Goal: Check status: Check status

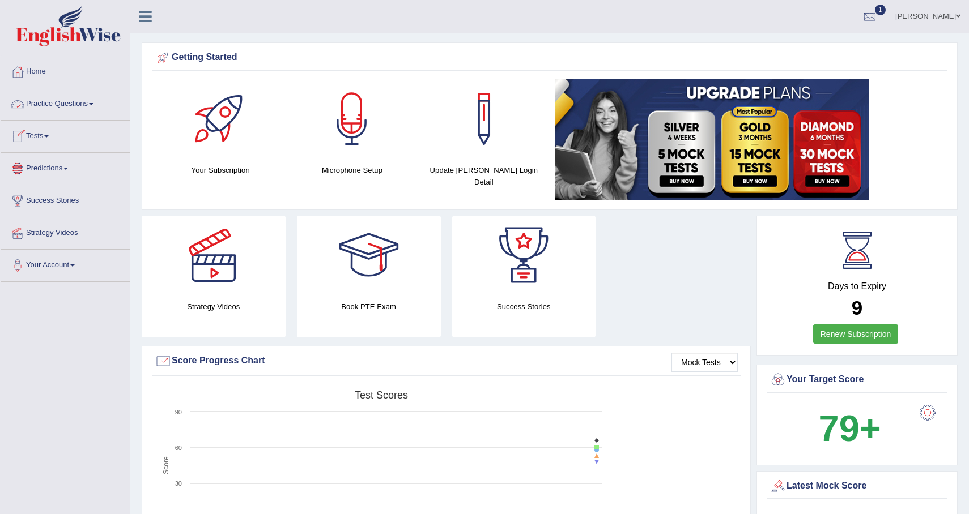
click at [41, 139] on link "Tests" at bounding box center [65, 135] width 129 height 28
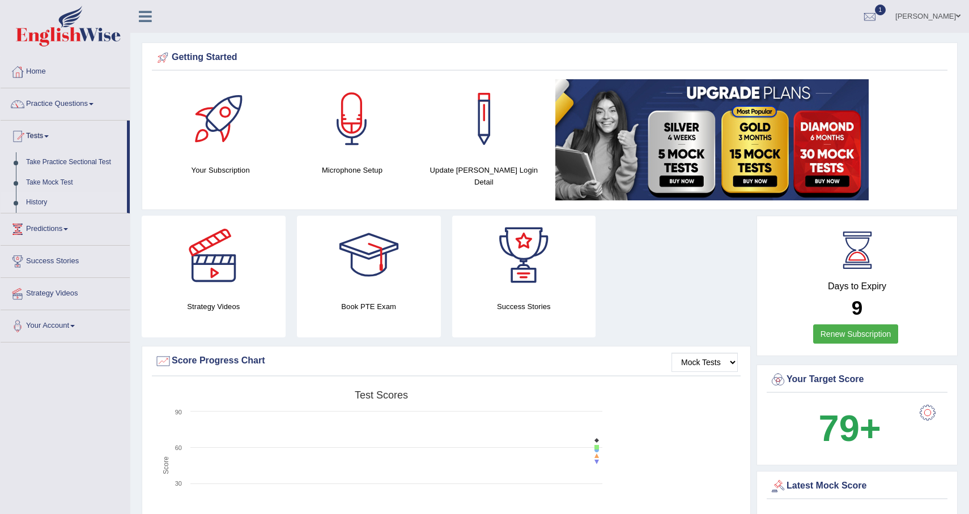
click at [43, 199] on link "History" at bounding box center [74, 203] width 106 height 20
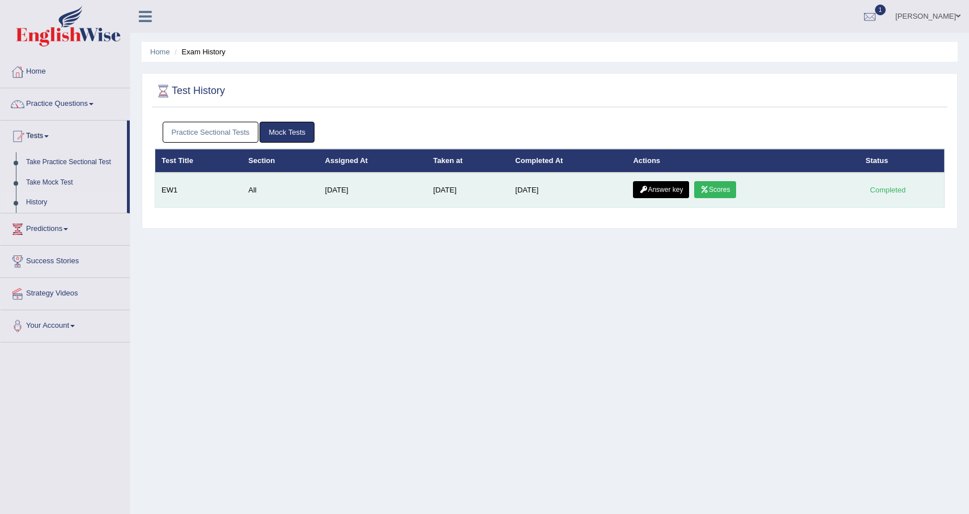
click at [722, 191] on link "Scores" at bounding box center [715, 189] width 42 height 17
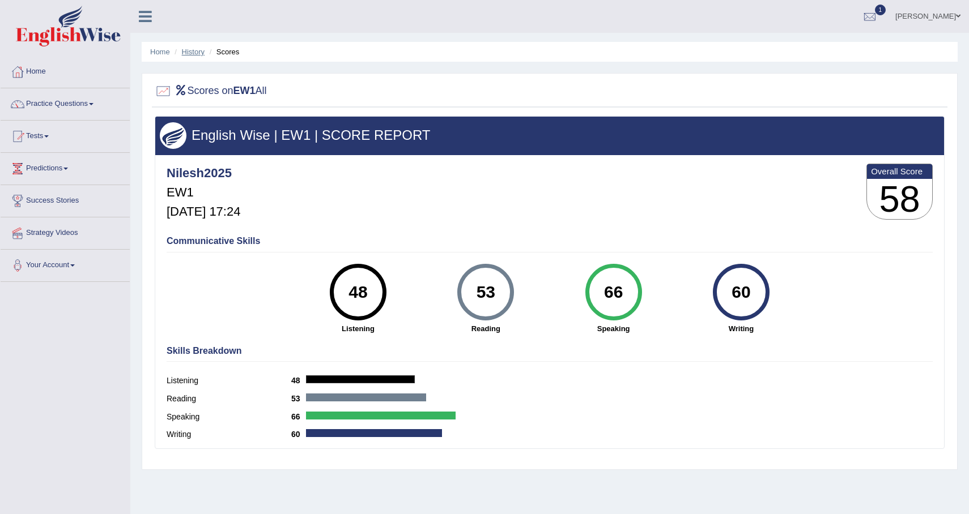
click at [198, 51] on link "History" at bounding box center [193, 52] width 23 height 8
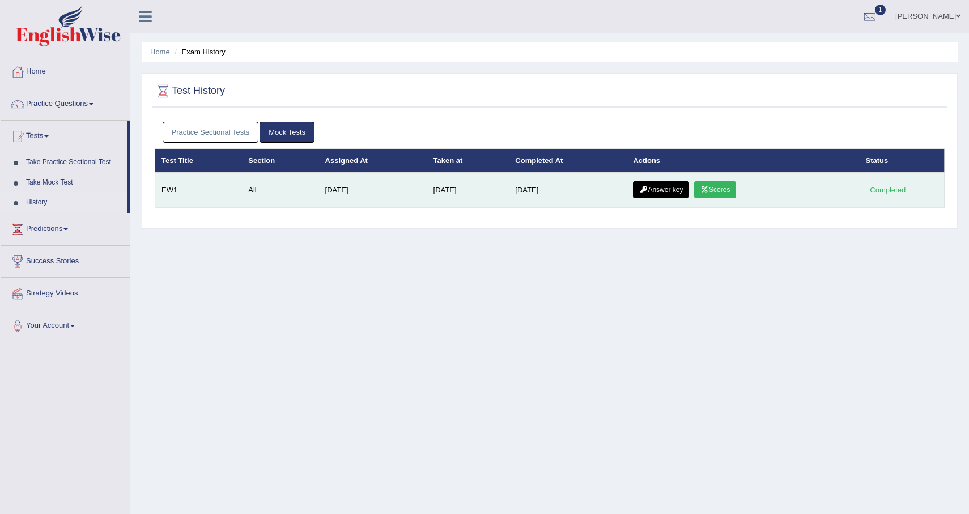
click at [724, 193] on link "Scores" at bounding box center [715, 189] width 42 height 17
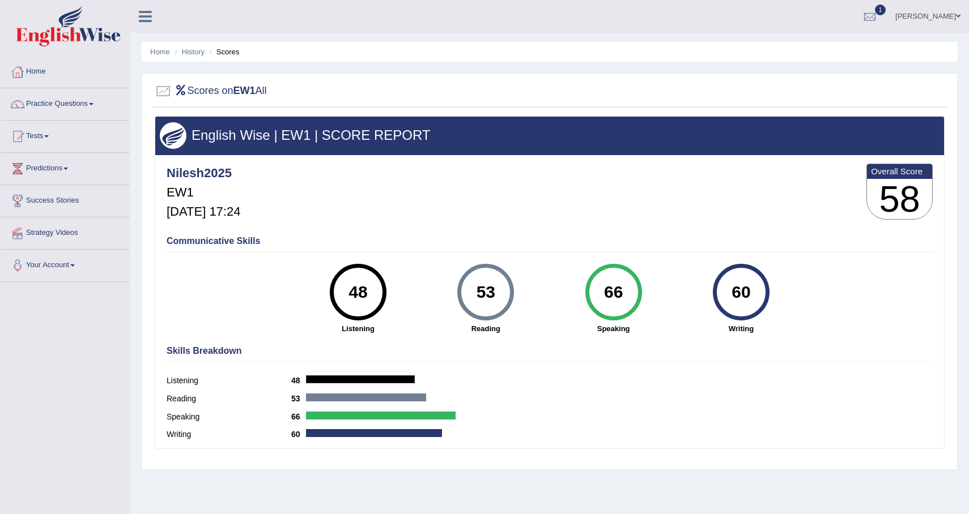
click at [198, 44] on ul "Home History Scores" at bounding box center [550, 52] width 816 height 20
click at [197, 52] on link "History" at bounding box center [193, 52] width 23 height 8
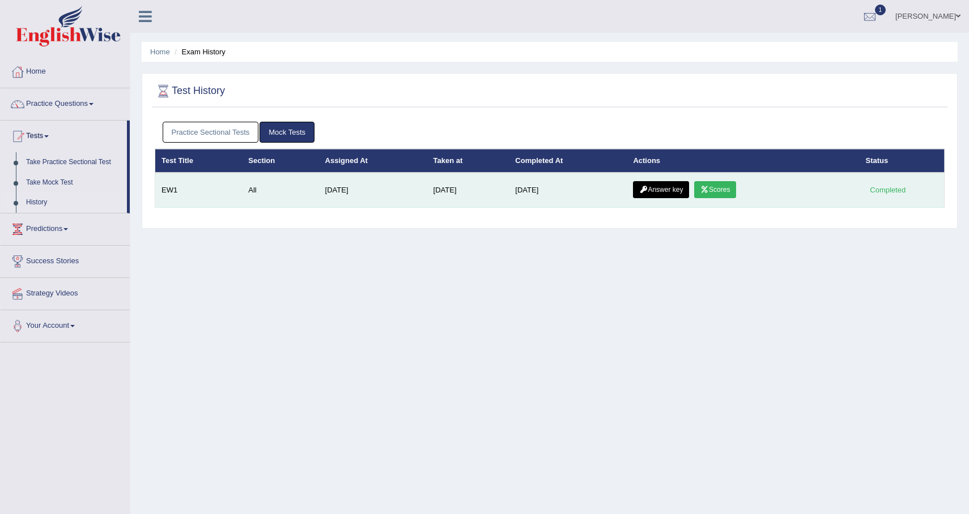
click at [671, 190] on link "Answer key" at bounding box center [661, 189] width 56 height 17
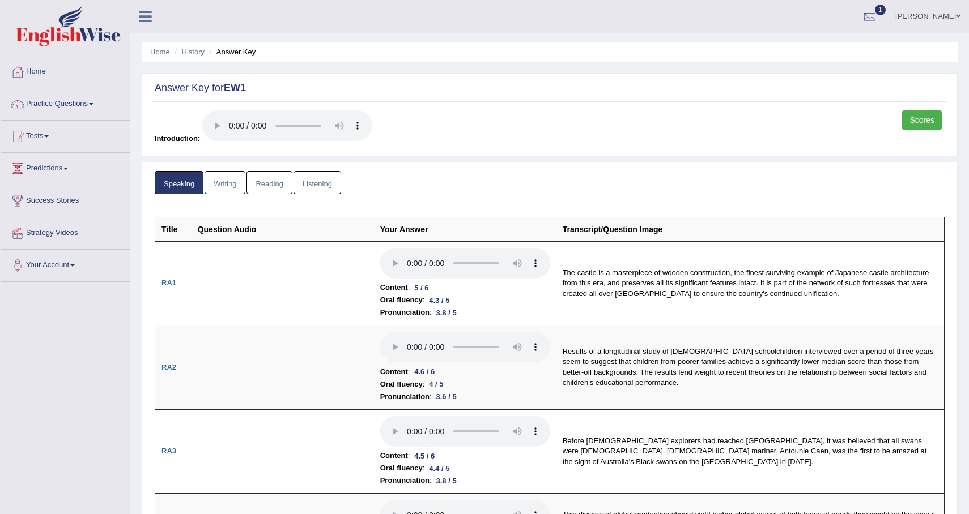
click at [229, 180] on link "Writing" at bounding box center [225, 182] width 41 height 23
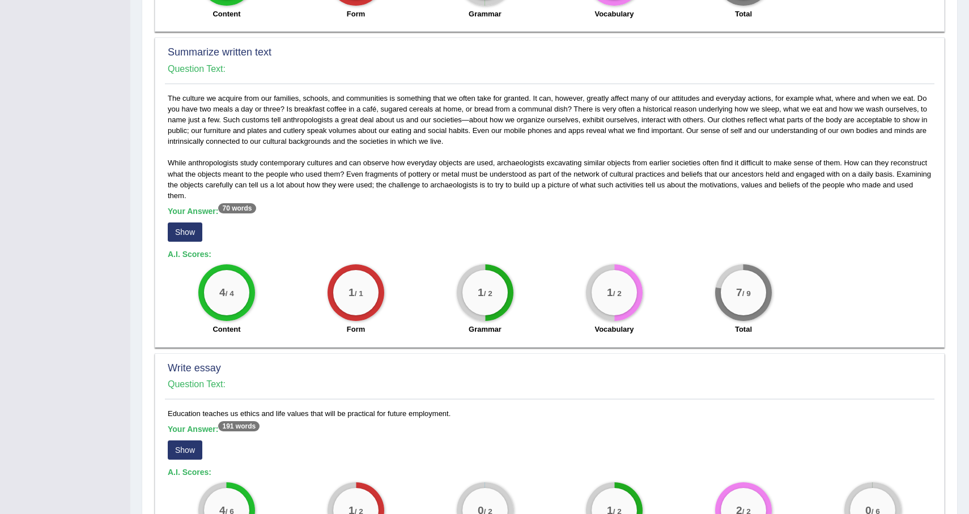
scroll to position [577, 0]
click at [195, 440] on button "Show" at bounding box center [185, 449] width 35 height 19
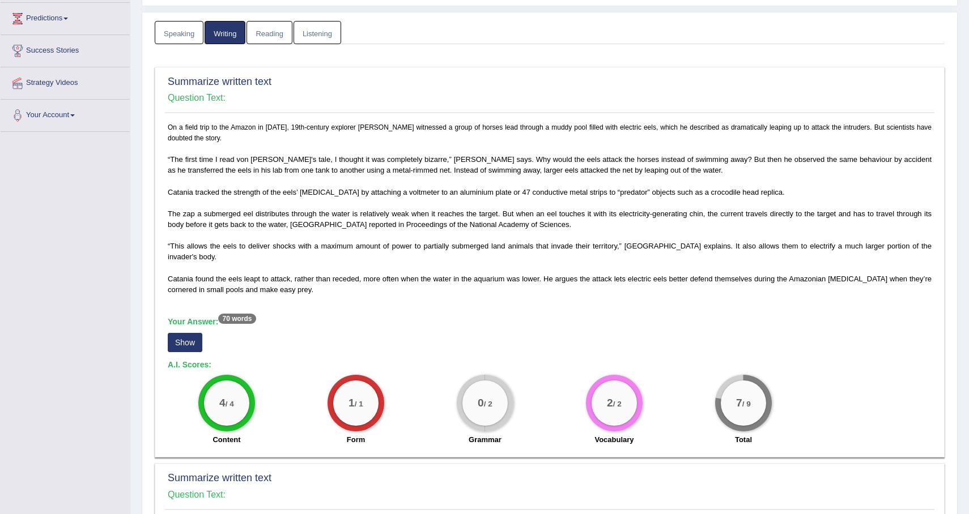
scroll to position [86, 0]
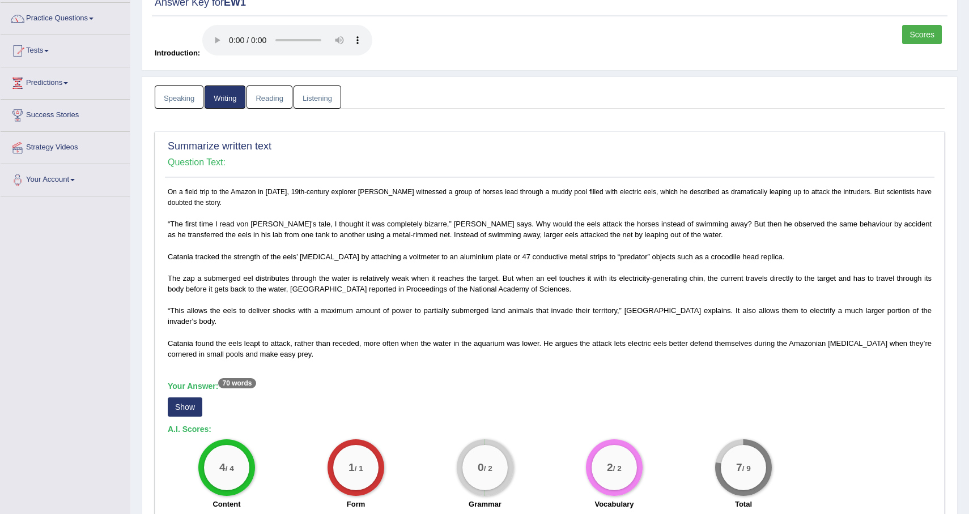
click at [267, 101] on link "Reading" at bounding box center [268, 97] width 45 height 23
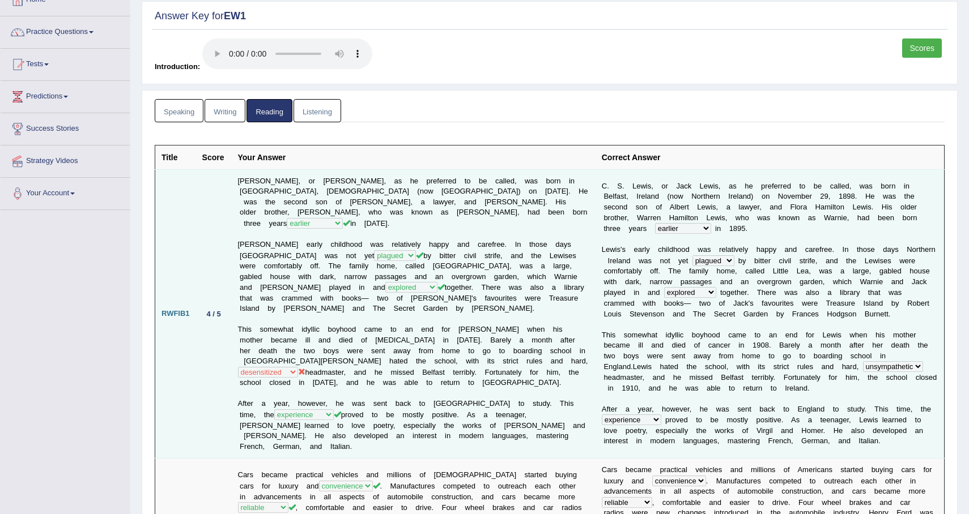
scroll to position [14, 0]
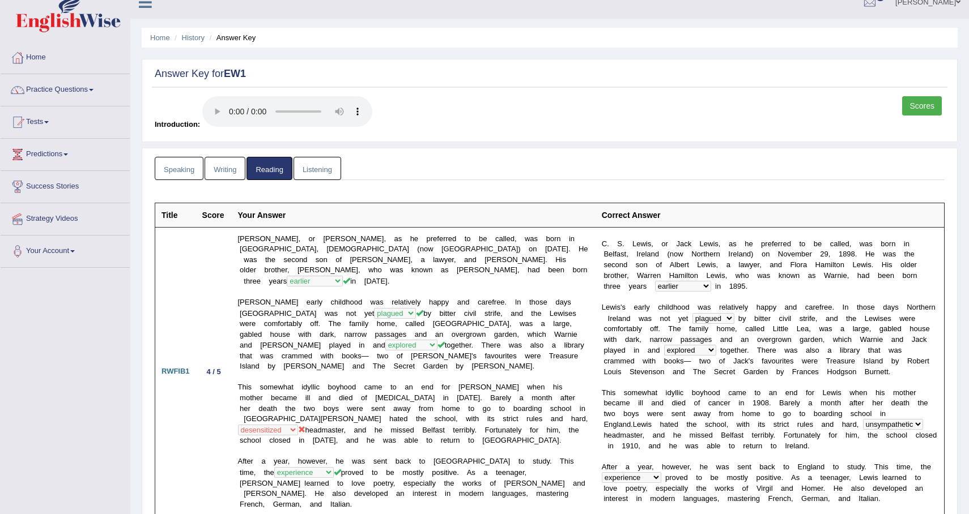
click at [321, 170] on link "Listening" at bounding box center [317, 168] width 48 height 23
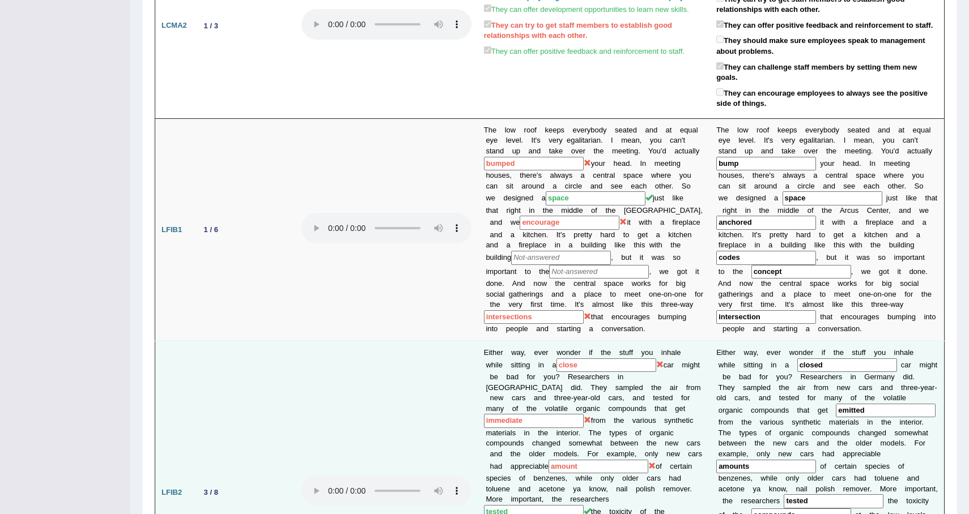
scroll to position [0, 0]
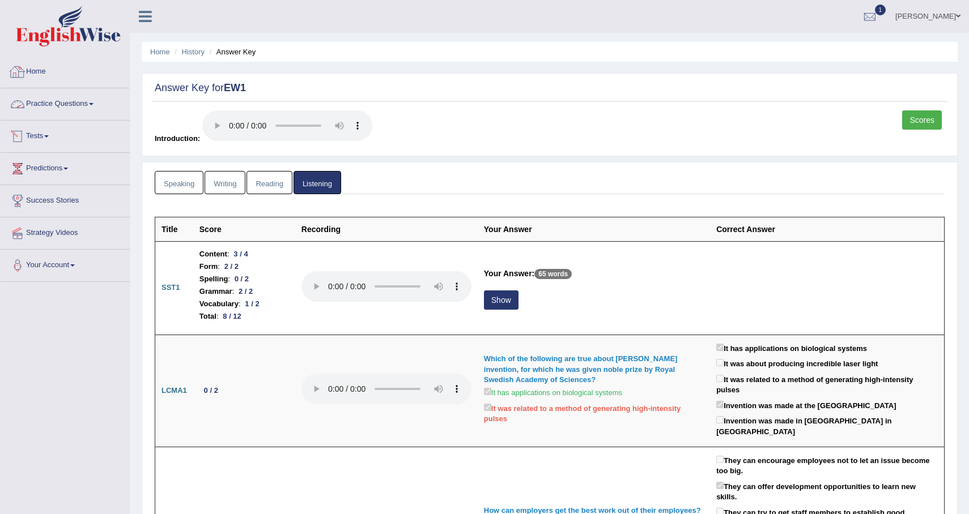
click at [30, 77] on link "Home" at bounding box center [65, 70] width 129 height 28
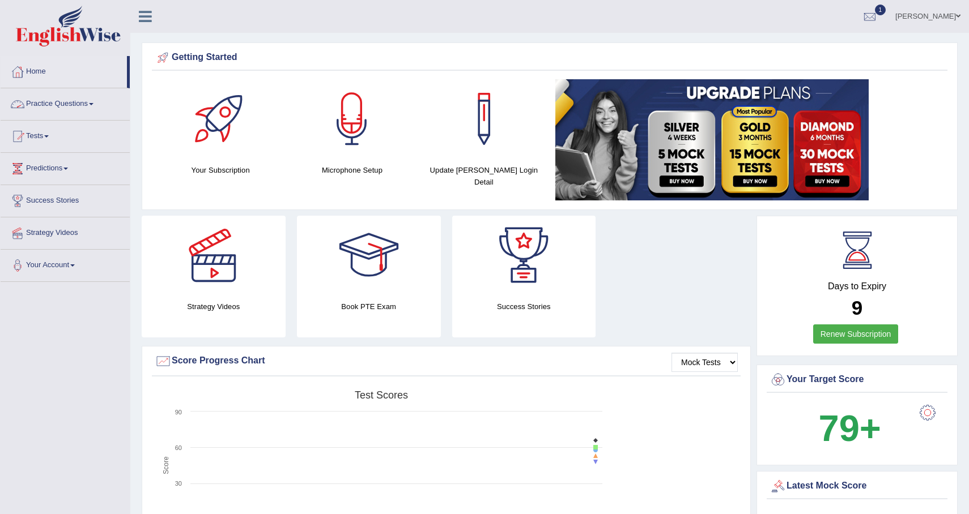
click at [91, 104] on link "Practice Questions" at bounding box center [65, 102] width 129 height 28
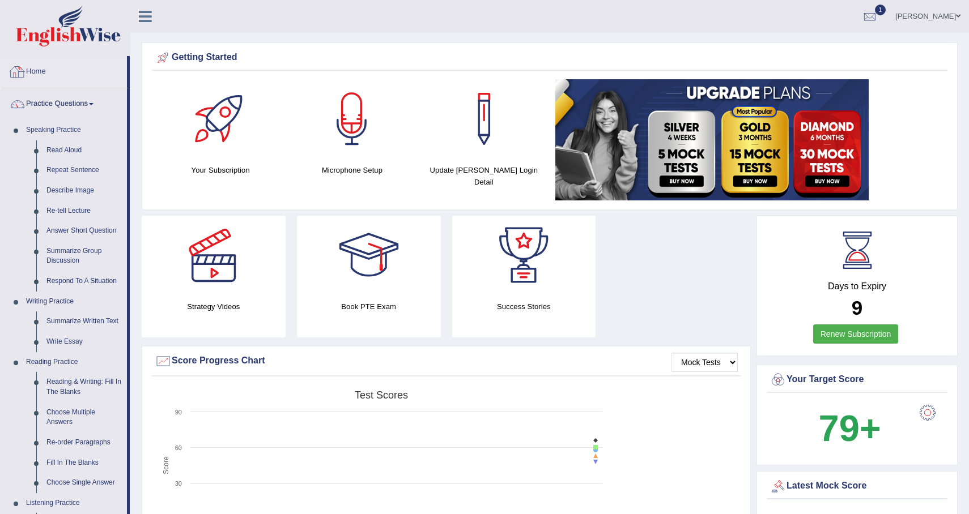
click at [39, 103] on link "Practice Questions" at bounding box center [64, 102] width 126 height 28
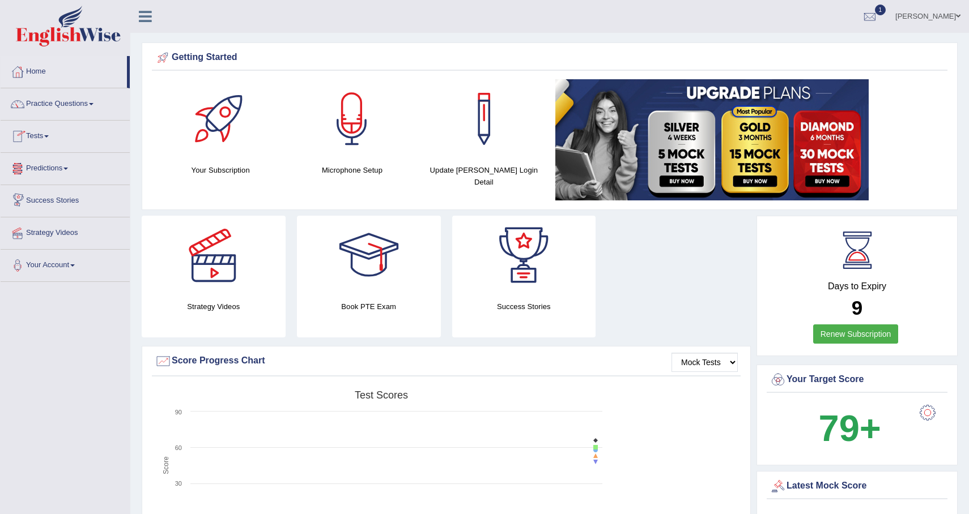
click at [50, 141] on link "Tests" at bounding box center [65, 135] width 129 height 28
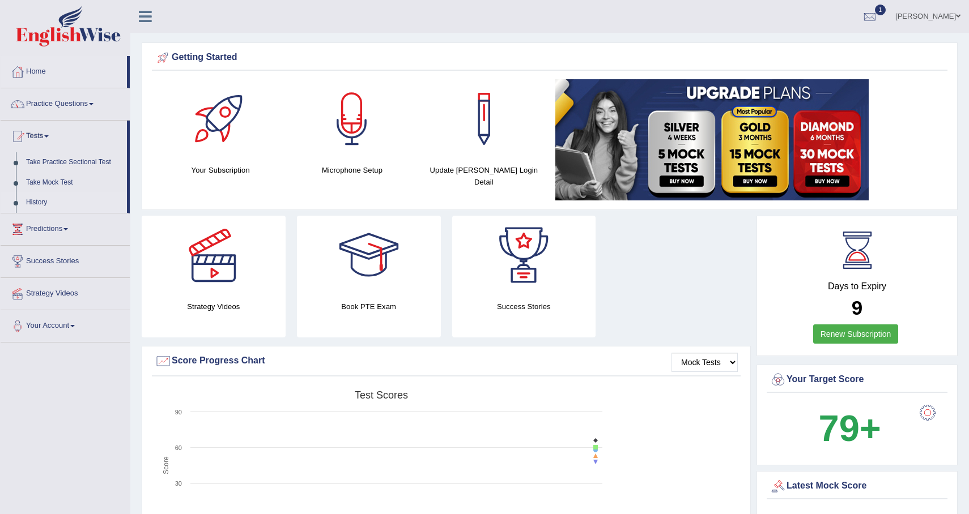
click at [48, 195] on link "History" at bounding box center [74, 203] width 106 height 20
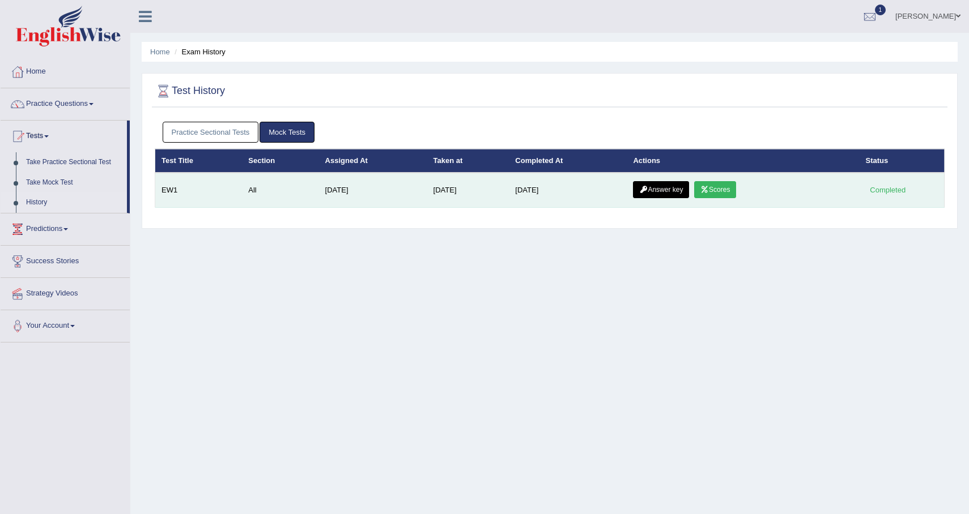
click at [722, 190] on link "Scores" at bounding box center [715, 189] width 42 height 17
